Goal: Find contact information: Find contact information

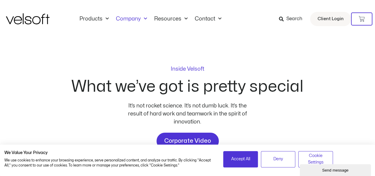
click at [44, 18] on img at bounding box center [28, 18] width 44 height 11
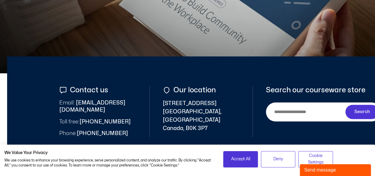
scroll to position [224, 0]
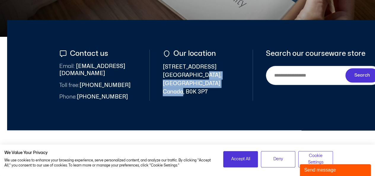
drag, startPoint x: 199, startPoint y: 76, endPoint x: 183, endPoint y: 83, distance: 17.4
click at [183, 83] on span "[STREET_ADDRESS]" at bounding box center [201, 79] width 77 height 33
copy span "[GEOGRAPHIC_DATA] [GEOGRAPHIC_DATA]"
